Goal: Find specific page/section: Find specific page/section

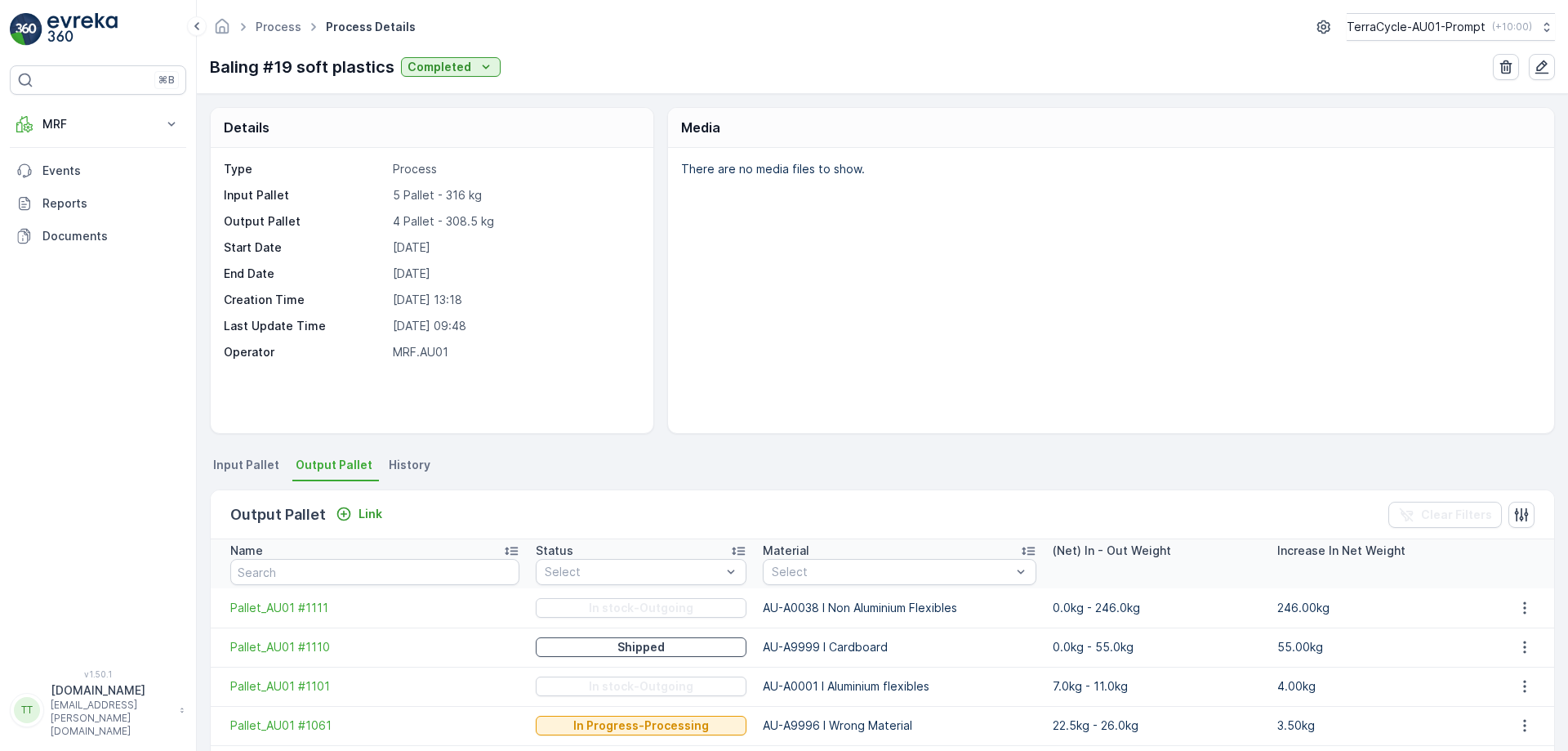
scroll to position [56, 0]
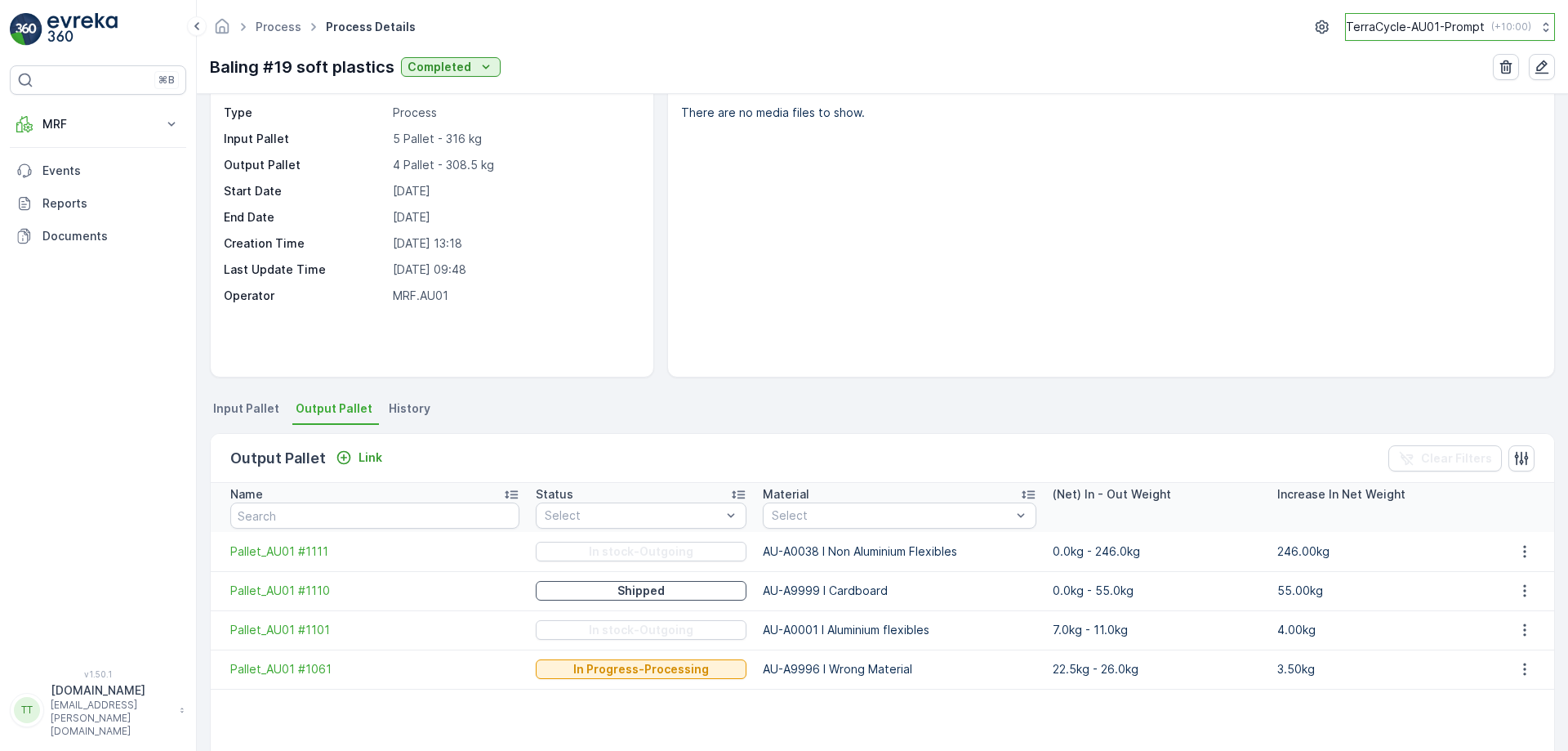
click at [1426, 25] on p "TerraCycle-AU01-Prompt" at bounding box center [1415, 26] width 139 height 16
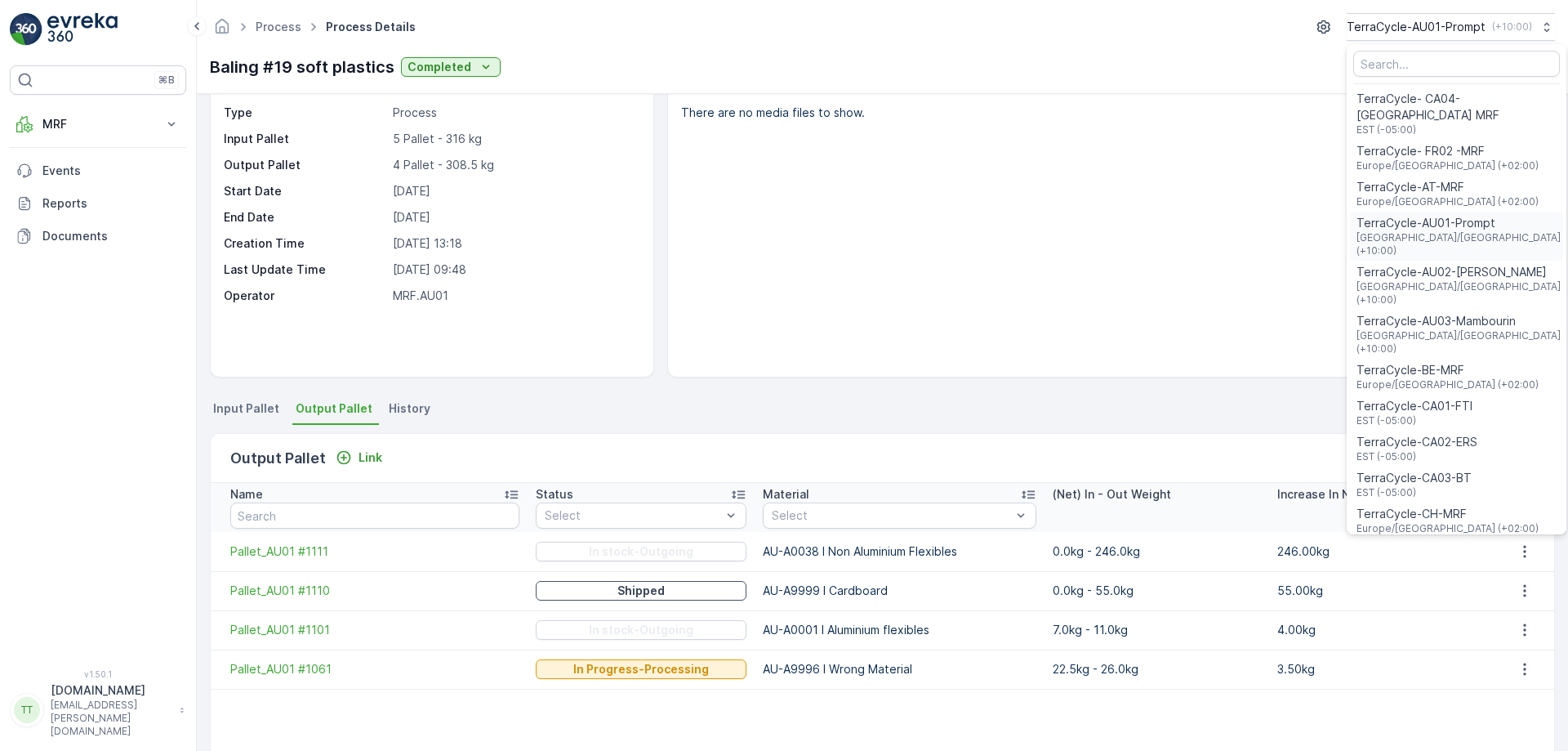
click at [1415, 232] on span "Australia/Sydney (+10:00)" at bounding box center [1460, 245] width 206 height 26
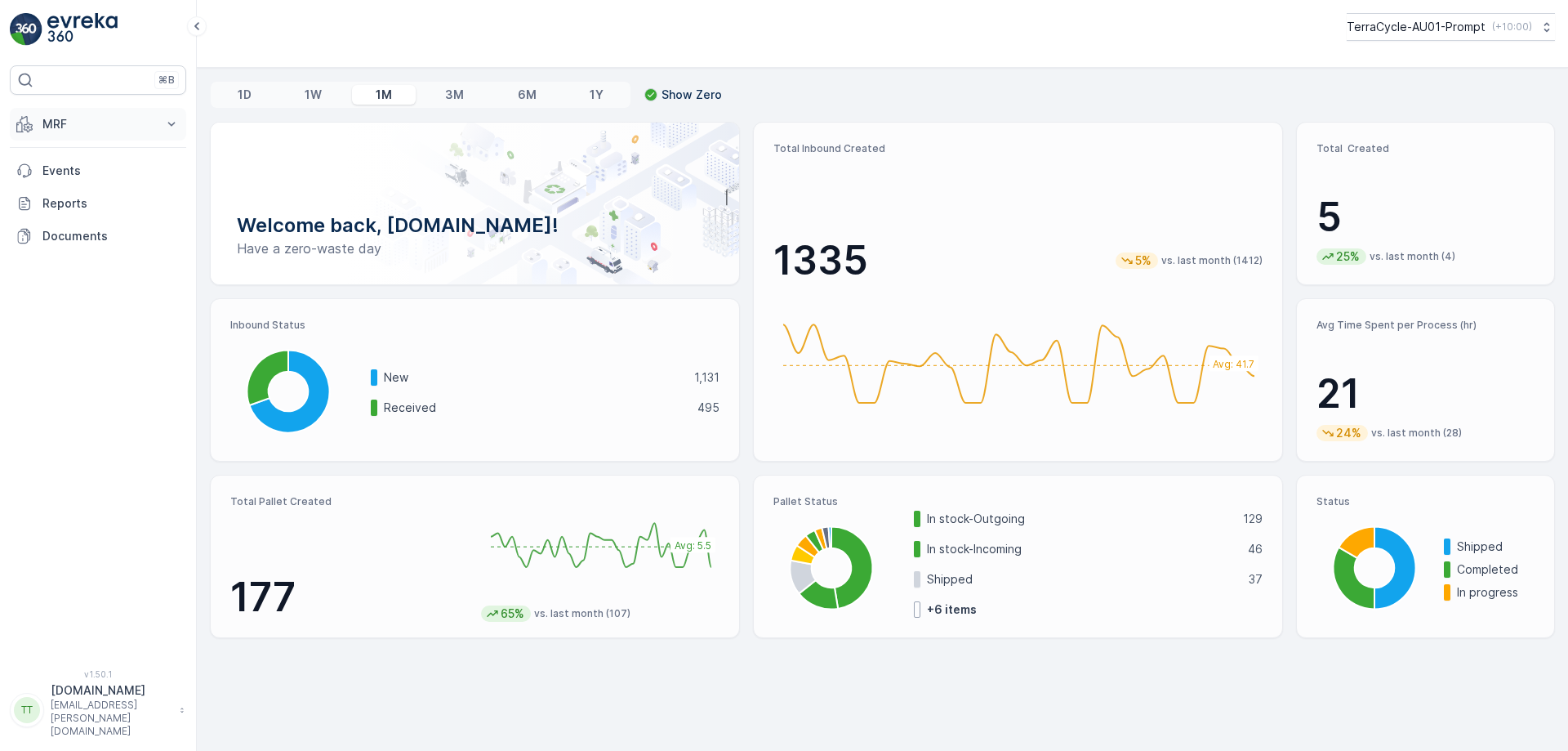
click at [73, 120] on p "MRF" at bounding box center [97, 123] width 111 height 16
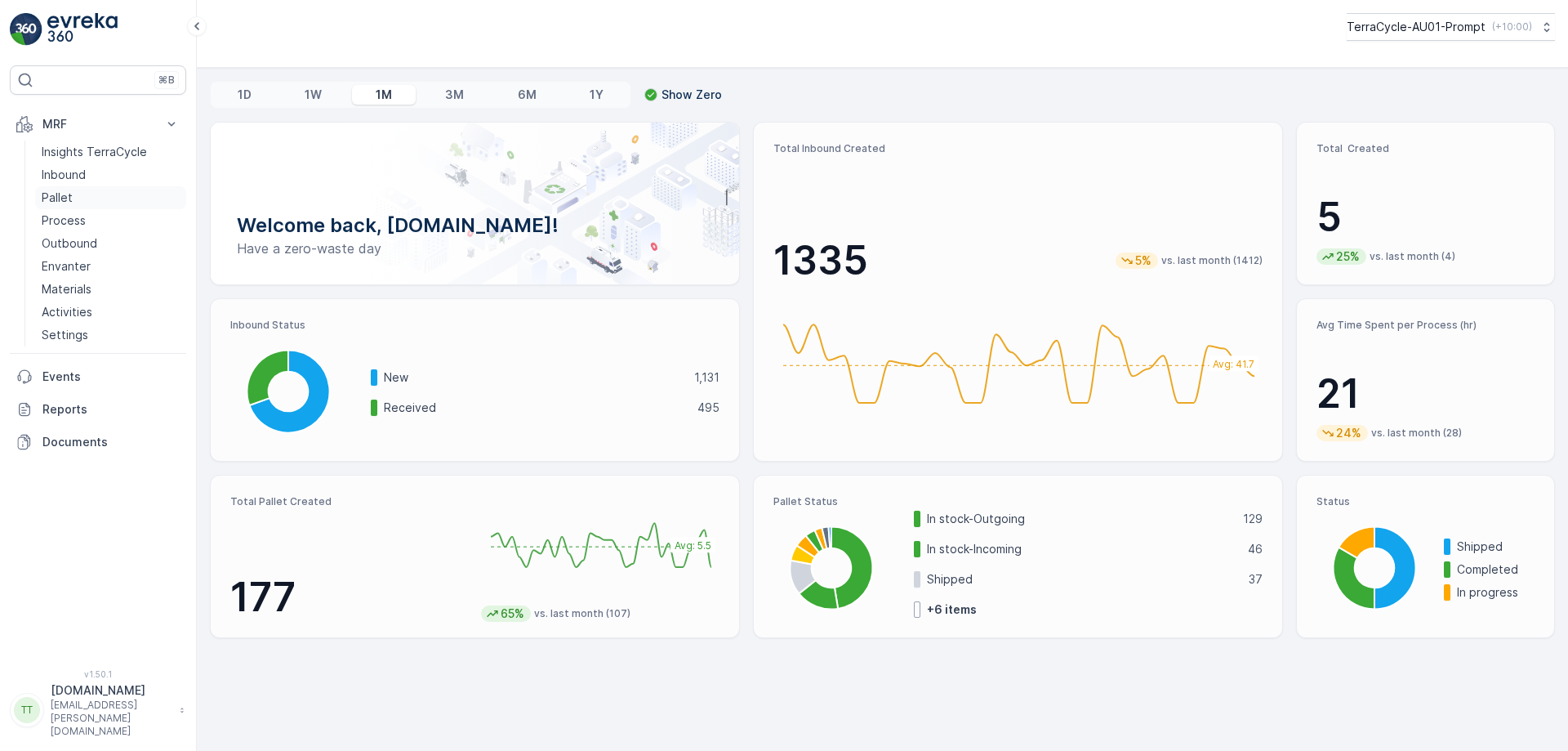
click at [99, 198] on link "Pallet" at bounding box center [111, 197] width 151 height 22
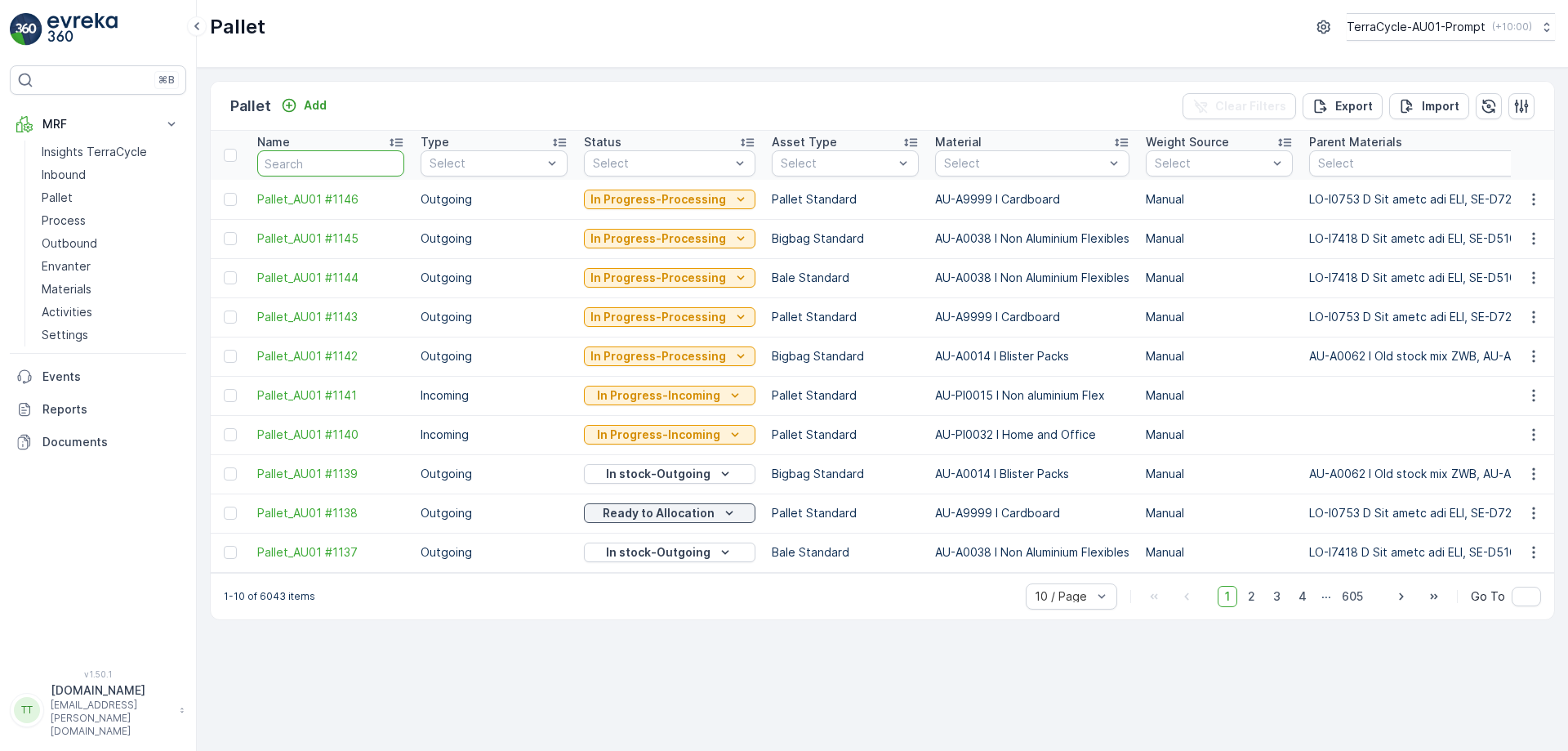
click at [361, 161] on input "text" at bounding box center [331, 163] width 147 height 26
type input "fd"
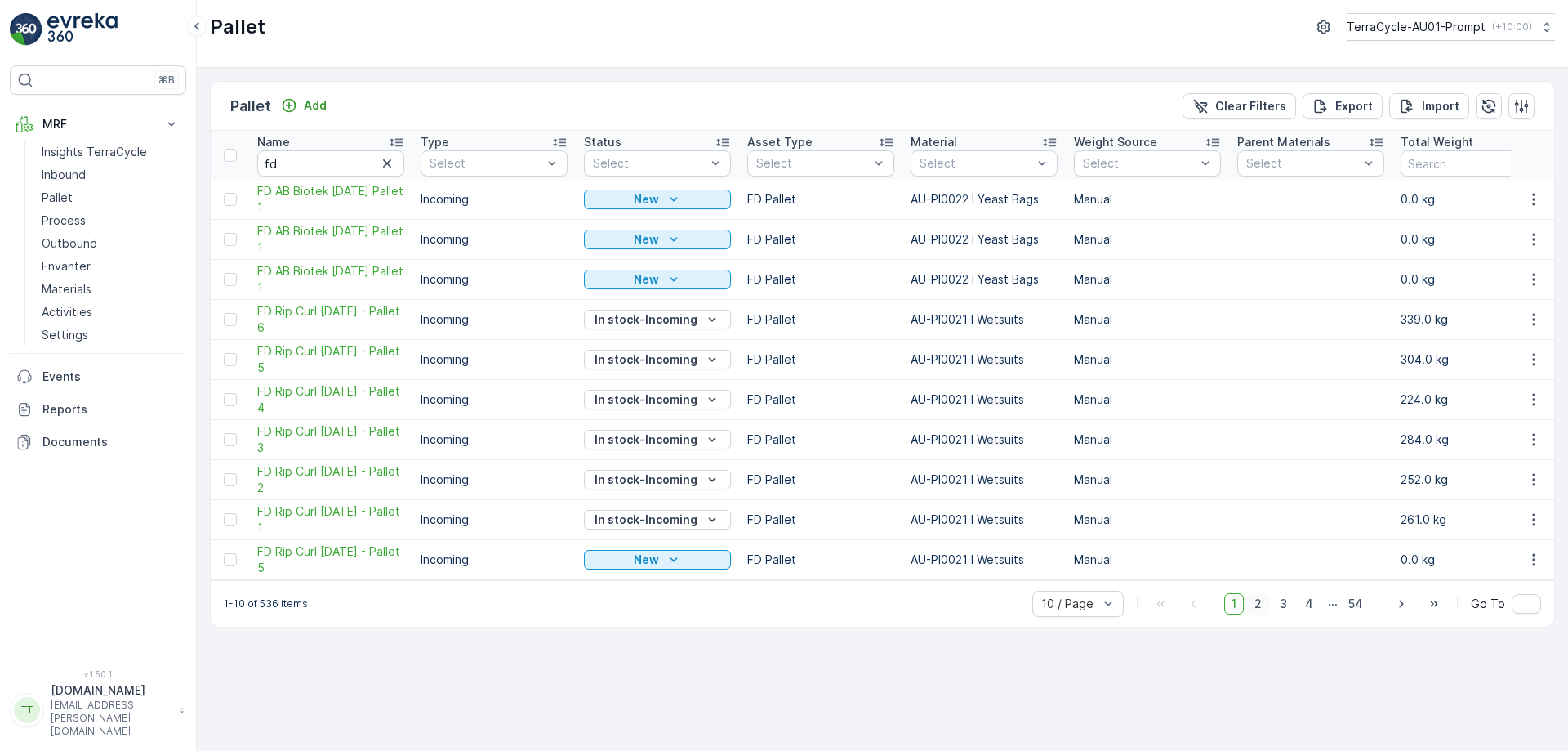
click at [1254, 609] on span "2" at bounding box center [1259, 603] width 22 height 21
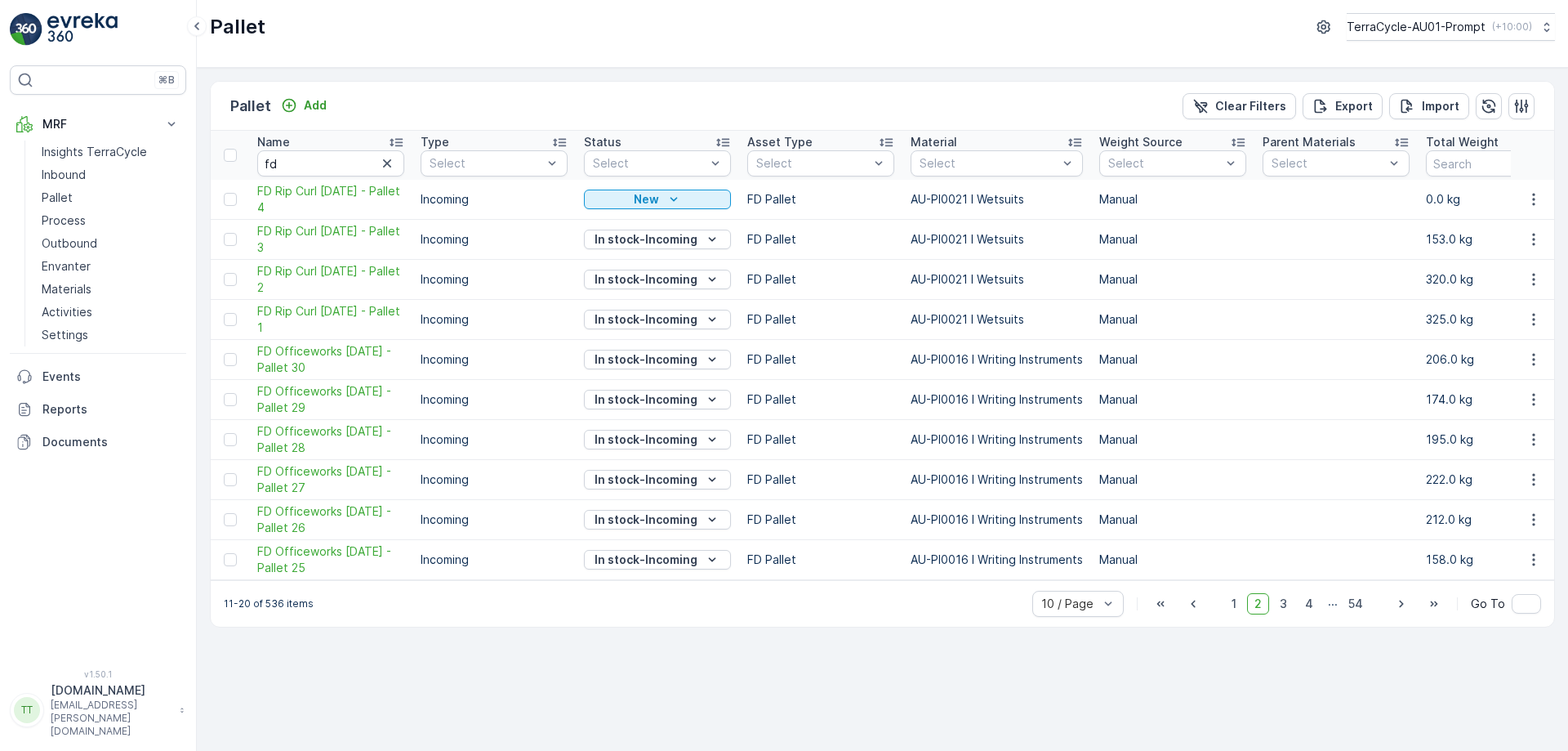
click at [539, 95] on div "Pallet Add Clear Filters Export Import" at bounding box center [883, 106] width 1344 height 49
click at [394, 162] on icon "button" at bounding box center [387, 163] width 16 height 16
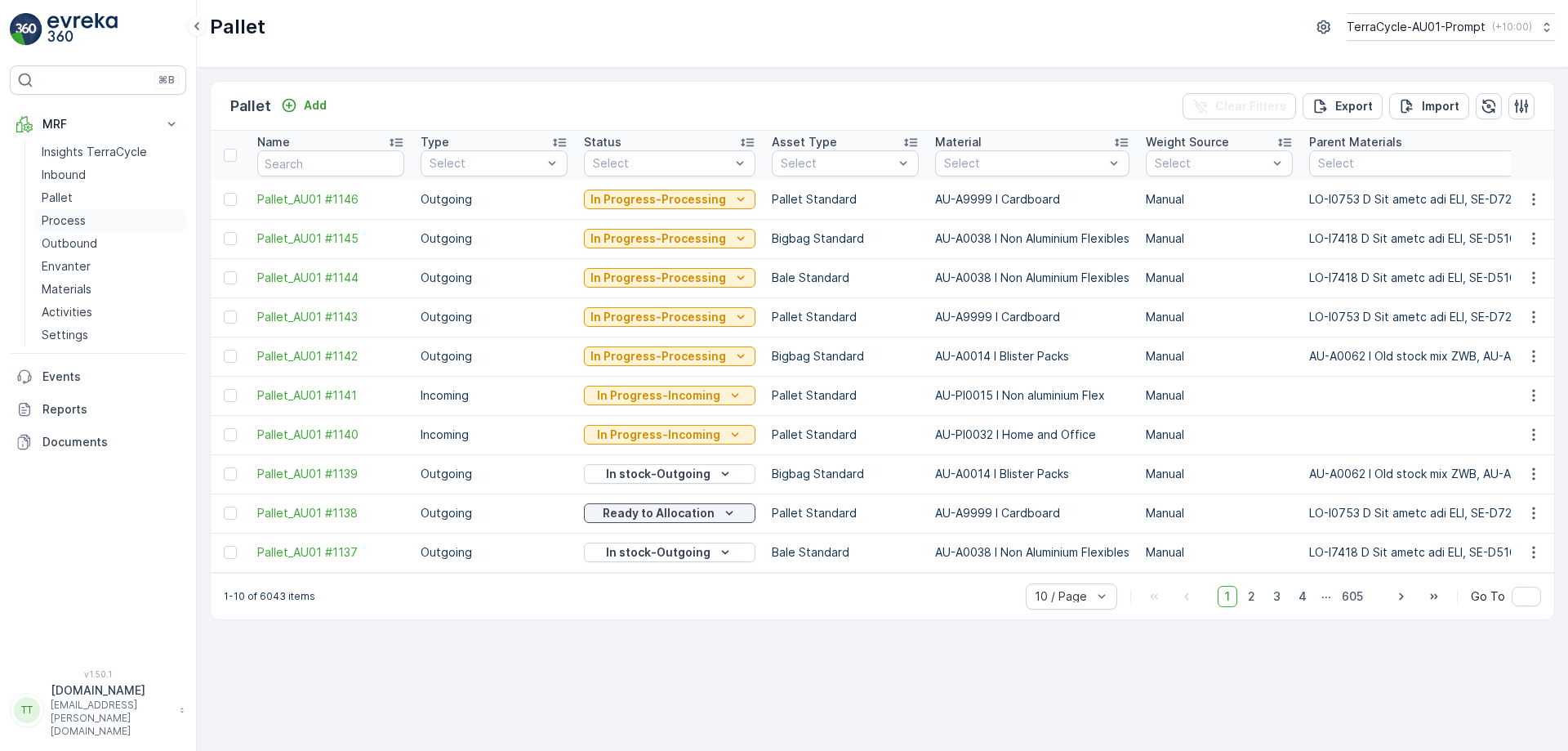
click at [147, 220] on link "Process" at bounding box center [111, 220] width 151 height 22
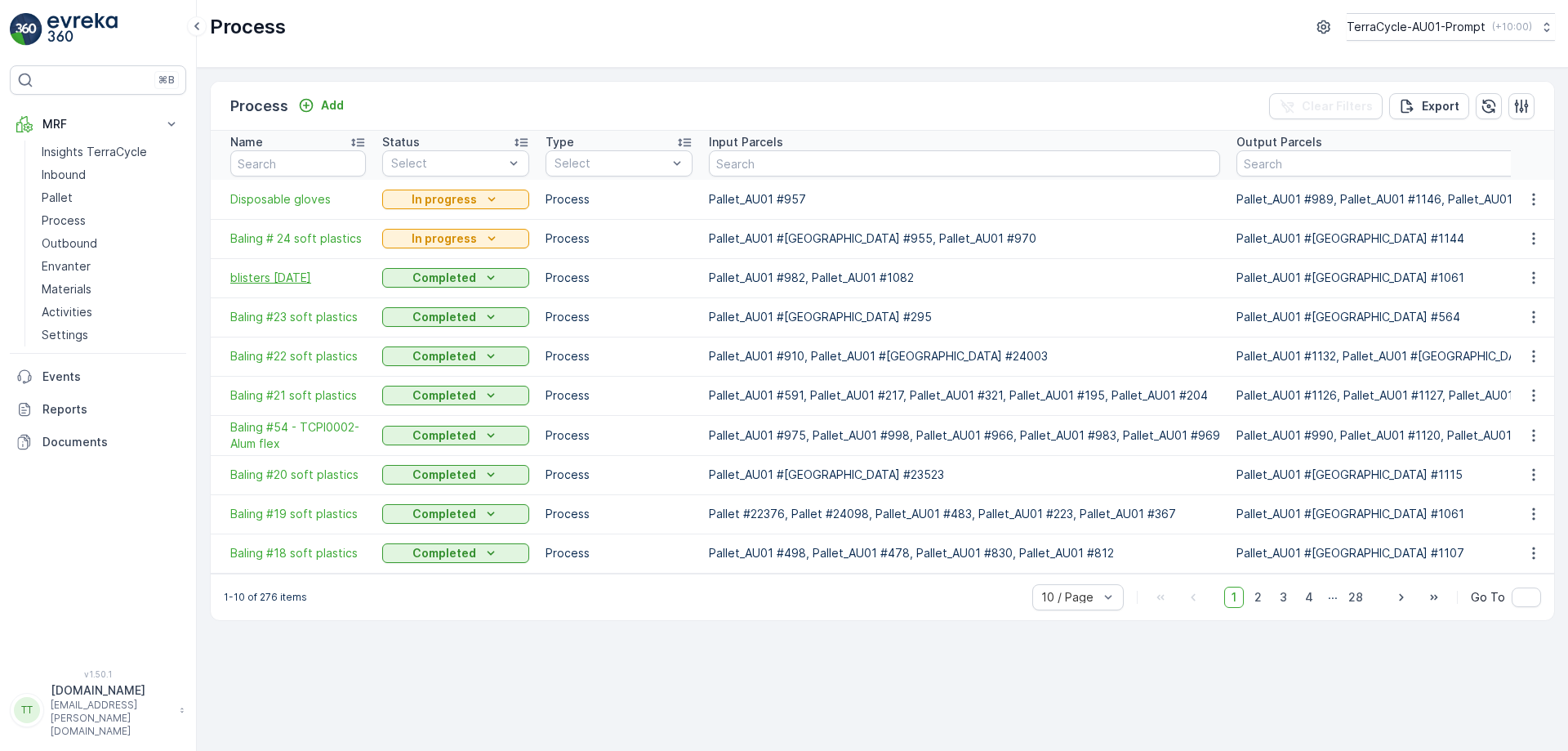
click at [279, 275] on span "blisters [DATE]" at bounding box center [298, 277] width 135 height 16
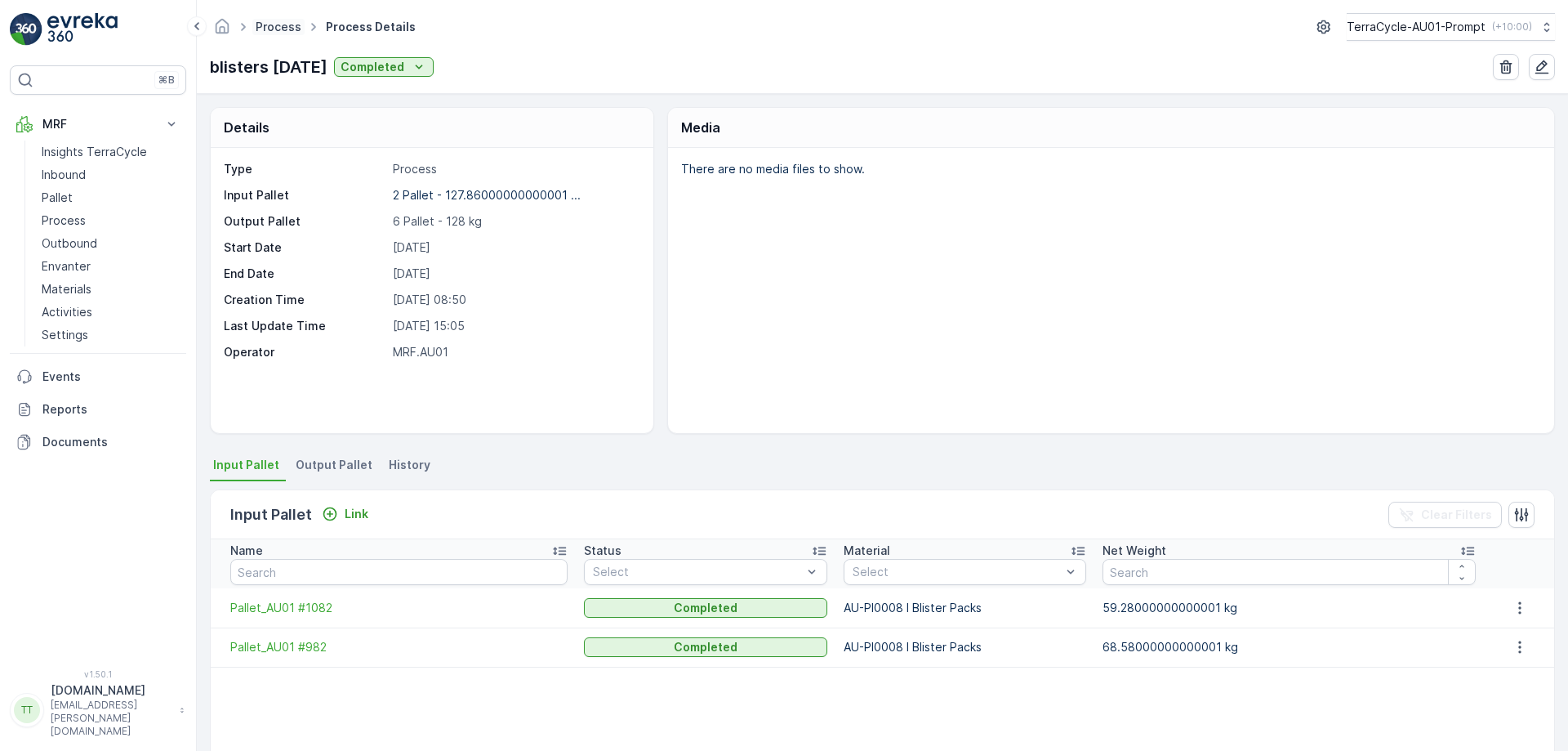
click at [280, 32] on link "Process" at bounding box center [278, 26] width 46 height 14
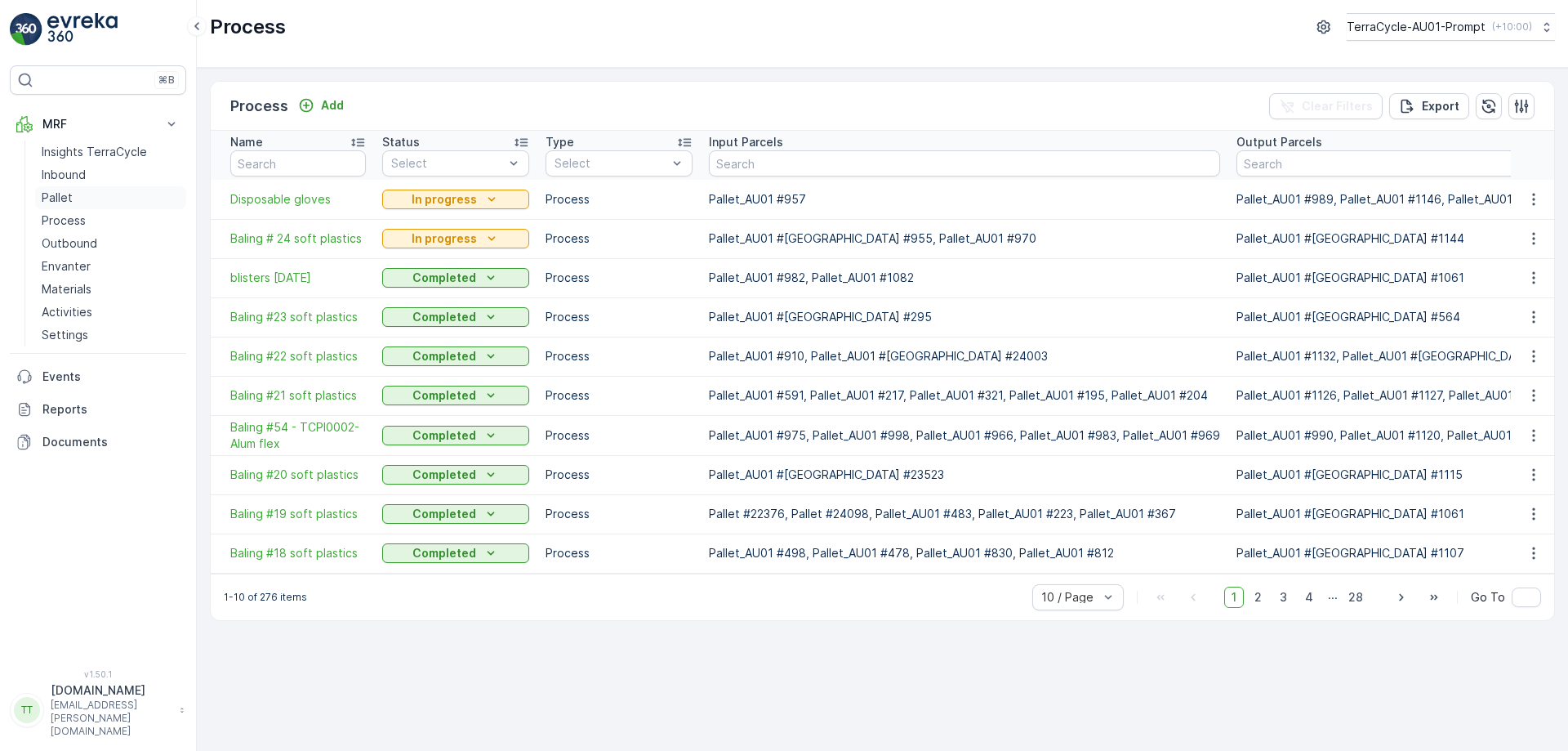
click at [94, 199] on link "Pallet" at bounding box center [111, 197] width 151 height 22
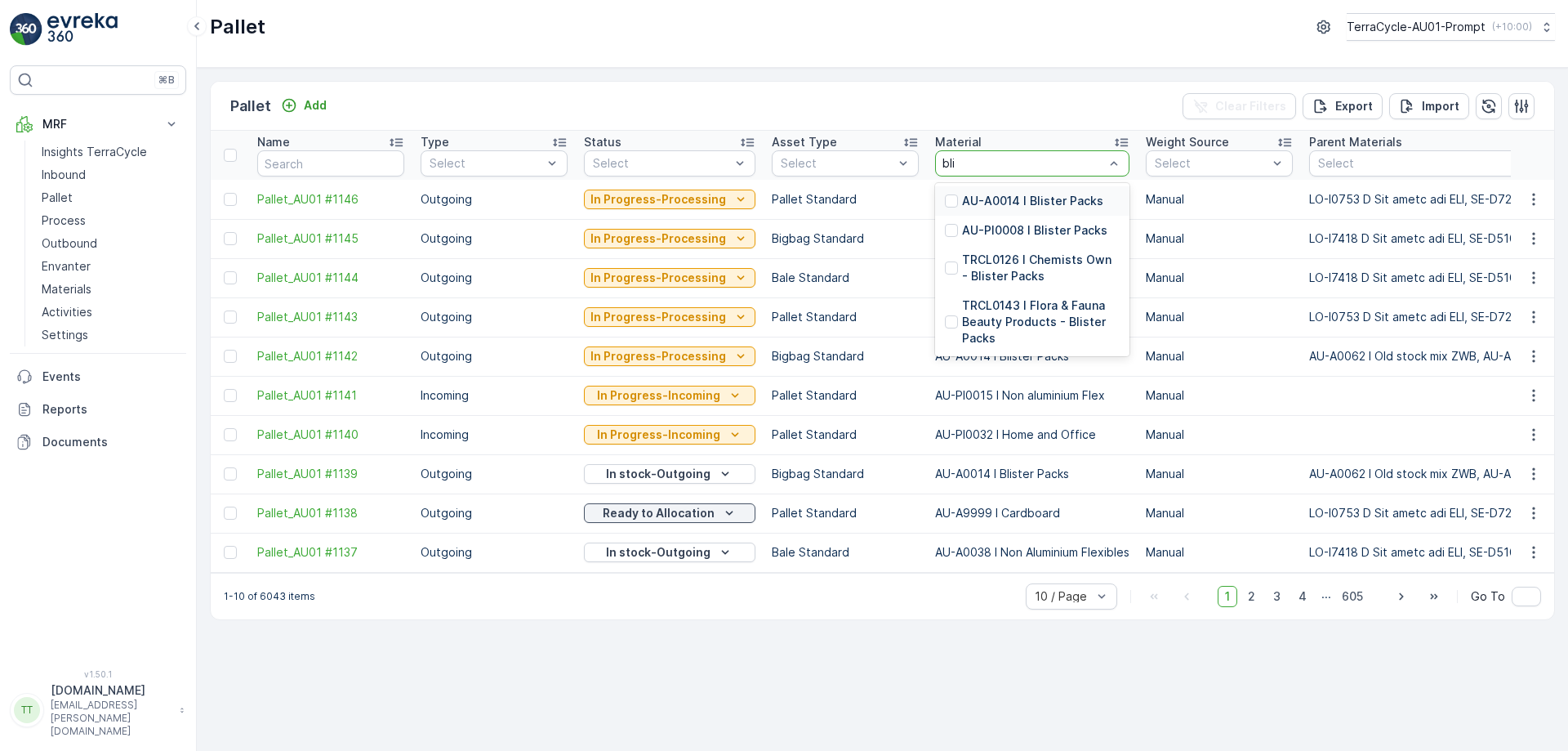
type input "blis"
click at [946, 230] on div at bounding box center [952, 231] width 13 height 13
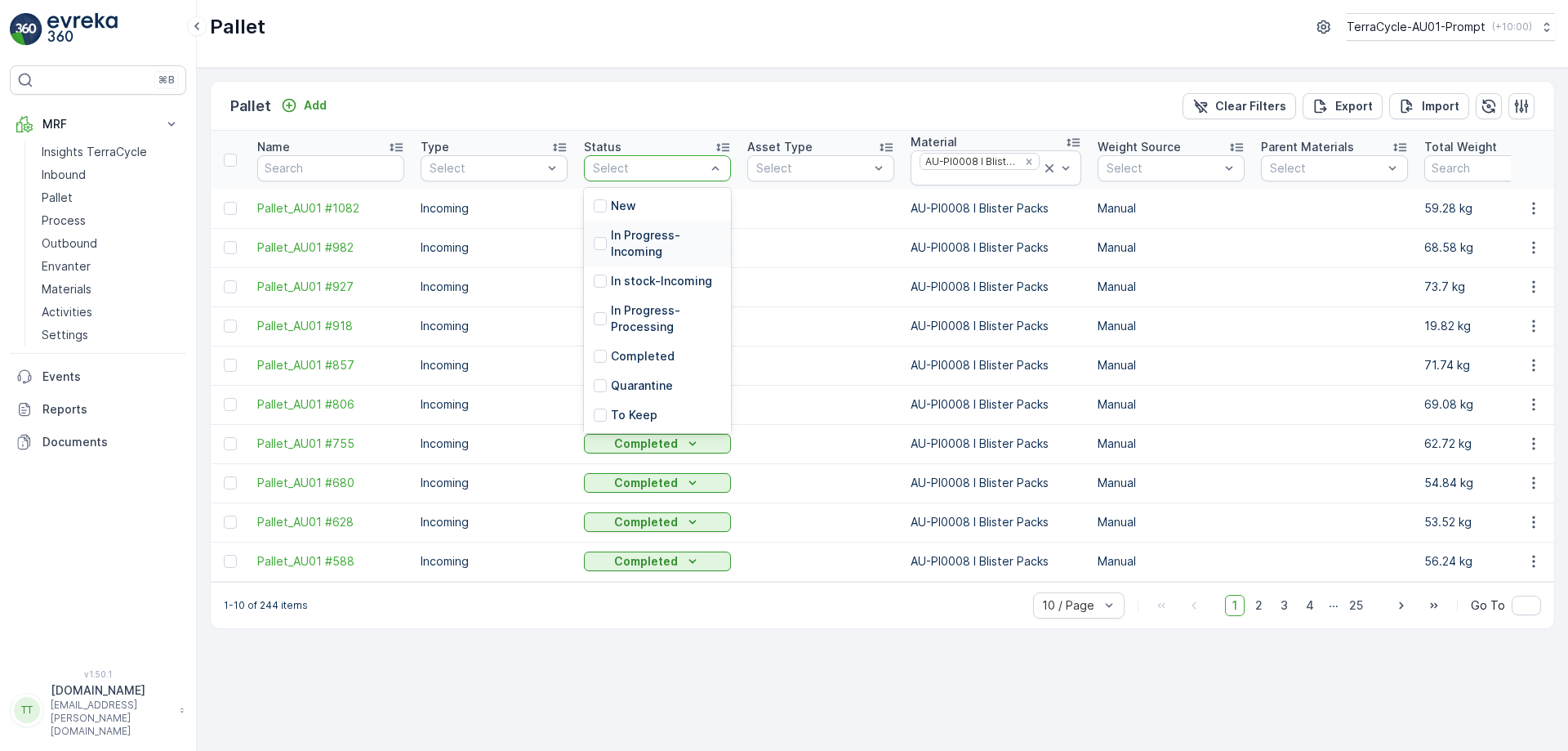
click at [635, 253] on p "In Progress-Incoming" at bounding box center [666, 243] width 110 height 33
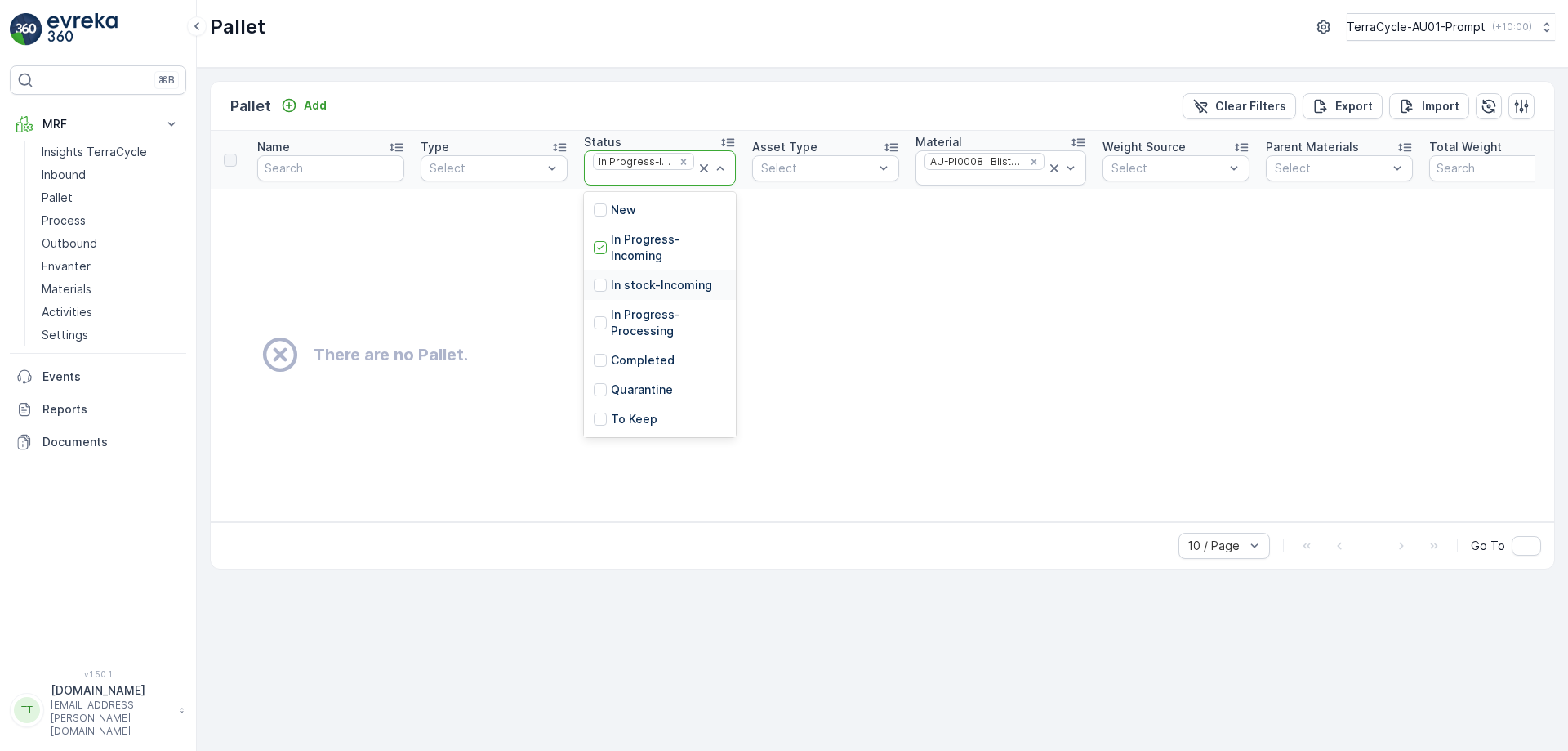
click at [635, 280] on p "In stock-Incoming" at bounding box center [661, 284] width 101 height 16
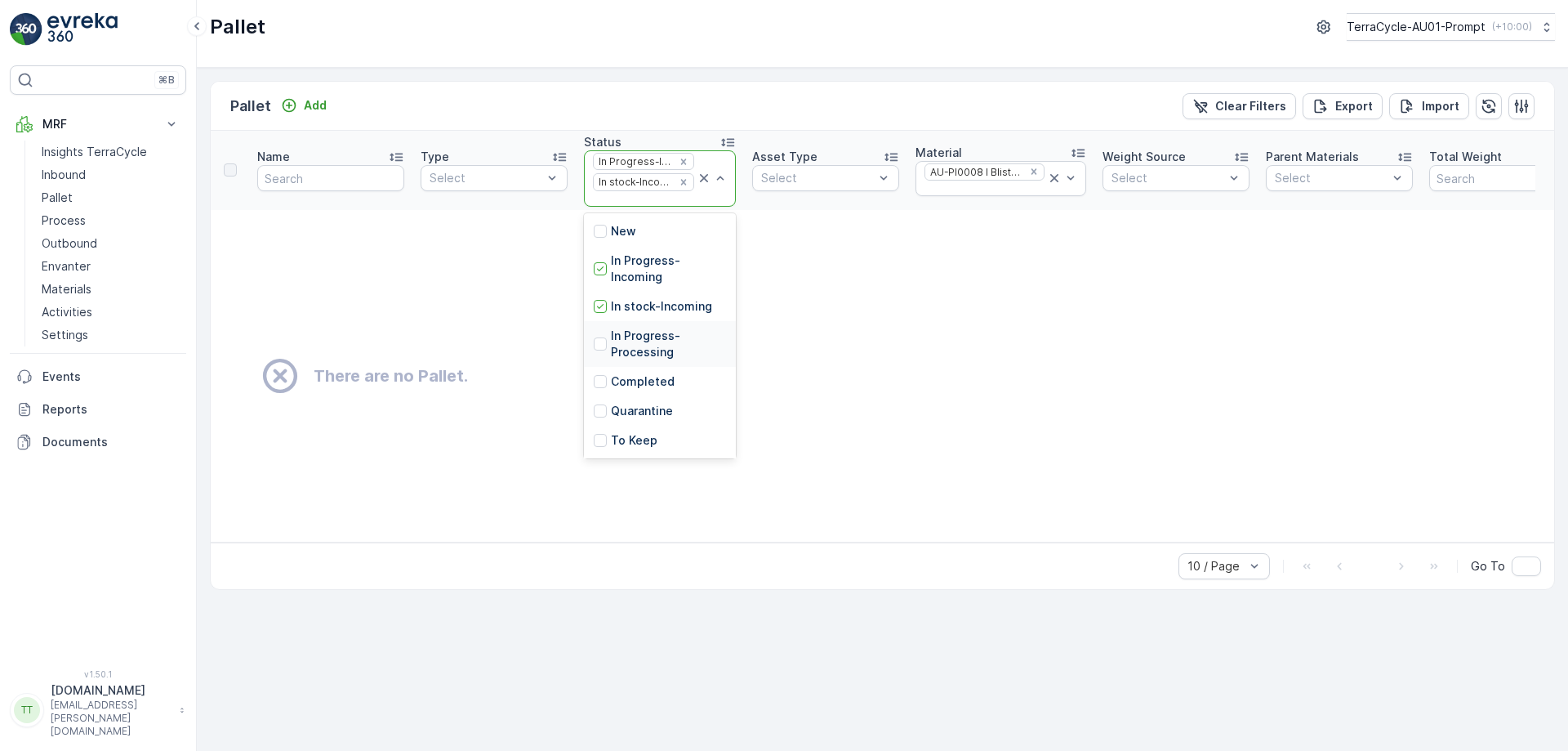
click at [624, 338] on p "In Progress-Processing" at bounding box center [668, 344] width 115 height 33
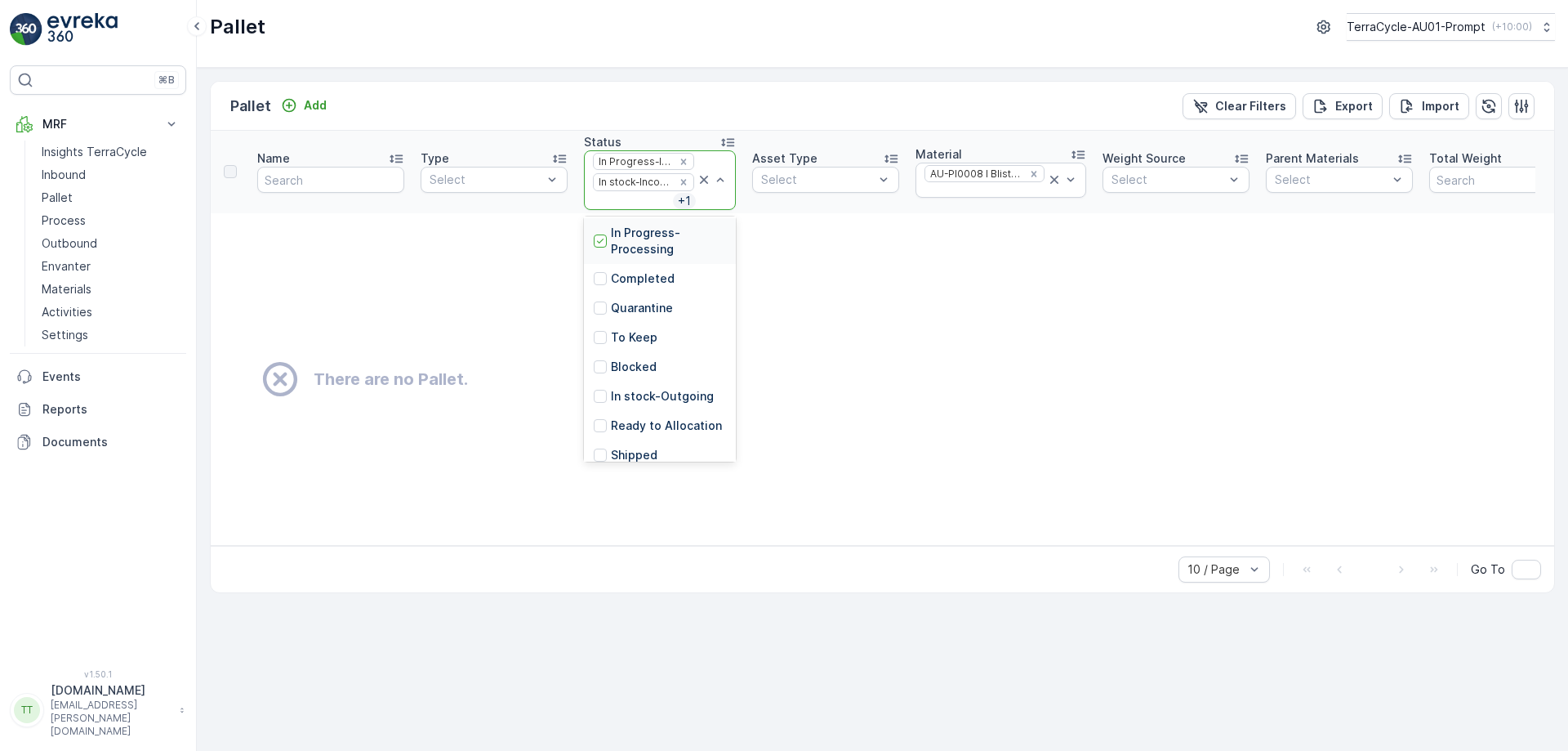
scroll to position [108, 0]
click at [626, 386] on p "In stock-Outgoing" at bounding box center [662, 393] width 103 height 16
click at [615, 209] on div "In Progress-Incoming In stock-Incoming + 2" at bounding box center [659, 180] width 152 height 60
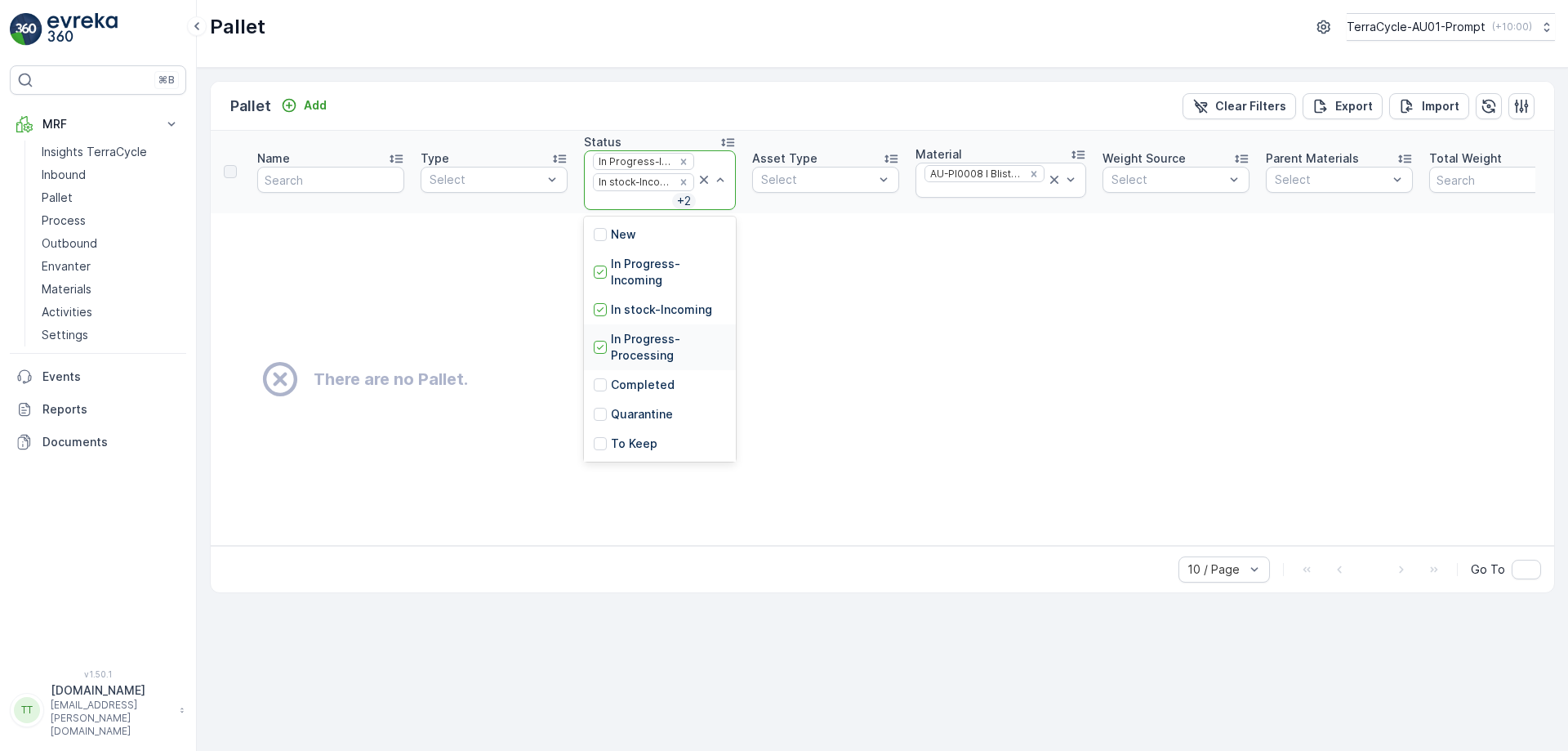
scroll to position [192, 0]
click at [647, 338] on p "Ready to Allocation" at bounding box center [666, 338] width 111 height 16
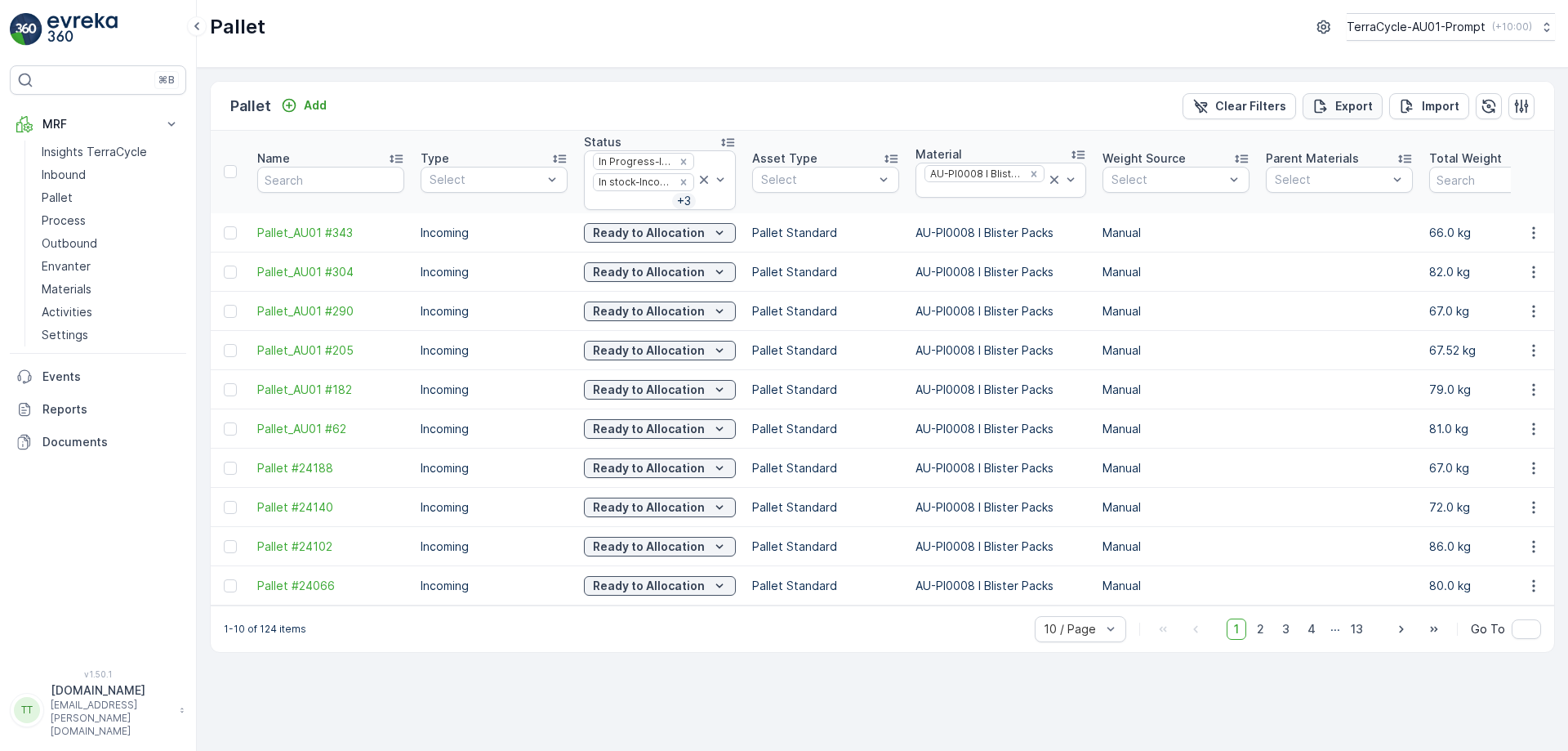
click at [1358, 114] on button "Export" at bounding box center [1343, 106] width 80 height 26
click at [1359, 87] on span "reports" at bounding box center [1436, 89] width 192 height 17
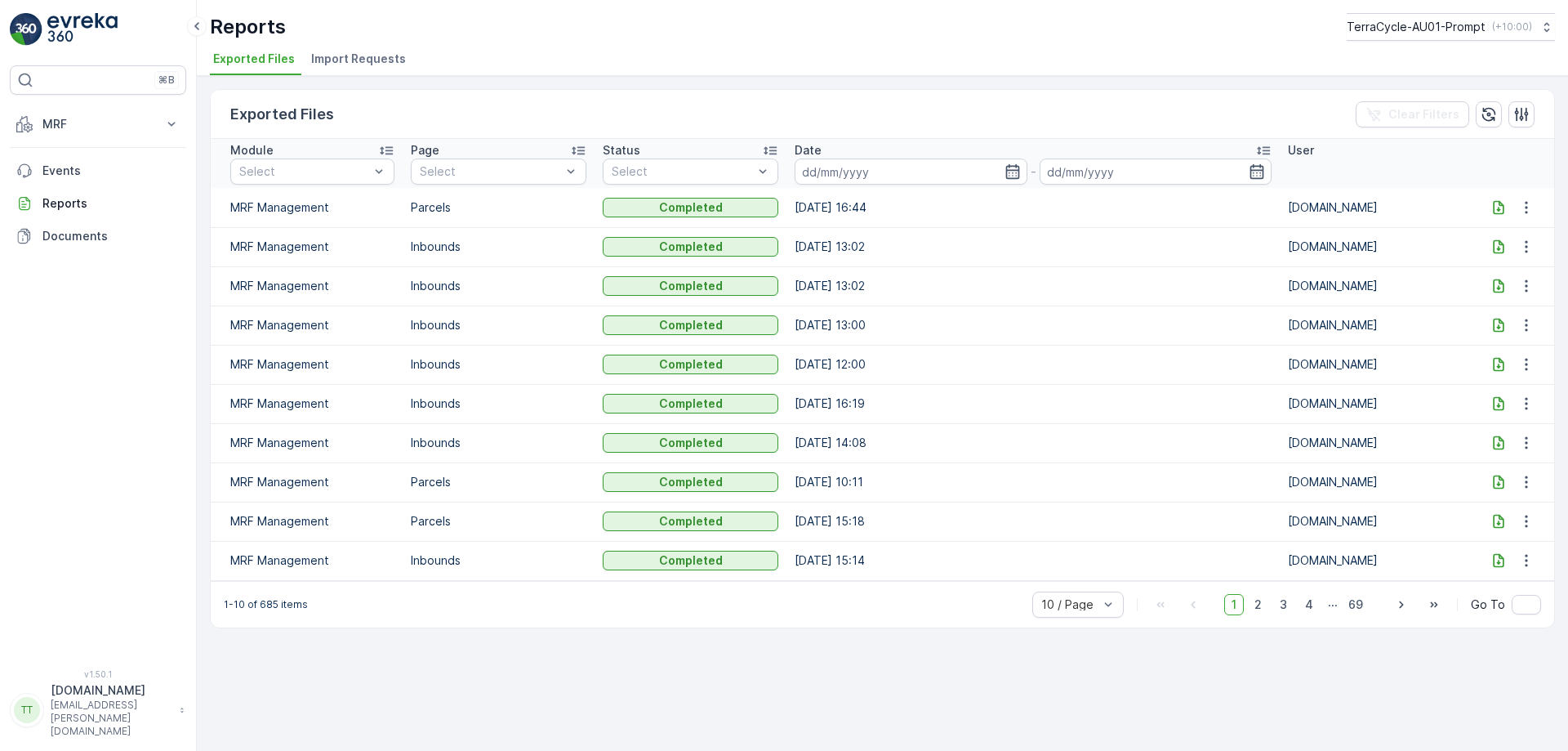
click at [1500, 206] on icon at bounding box center [1498, 206] width 16 height 16
